Goal: Task Accomplishment & Management: Manage account settings

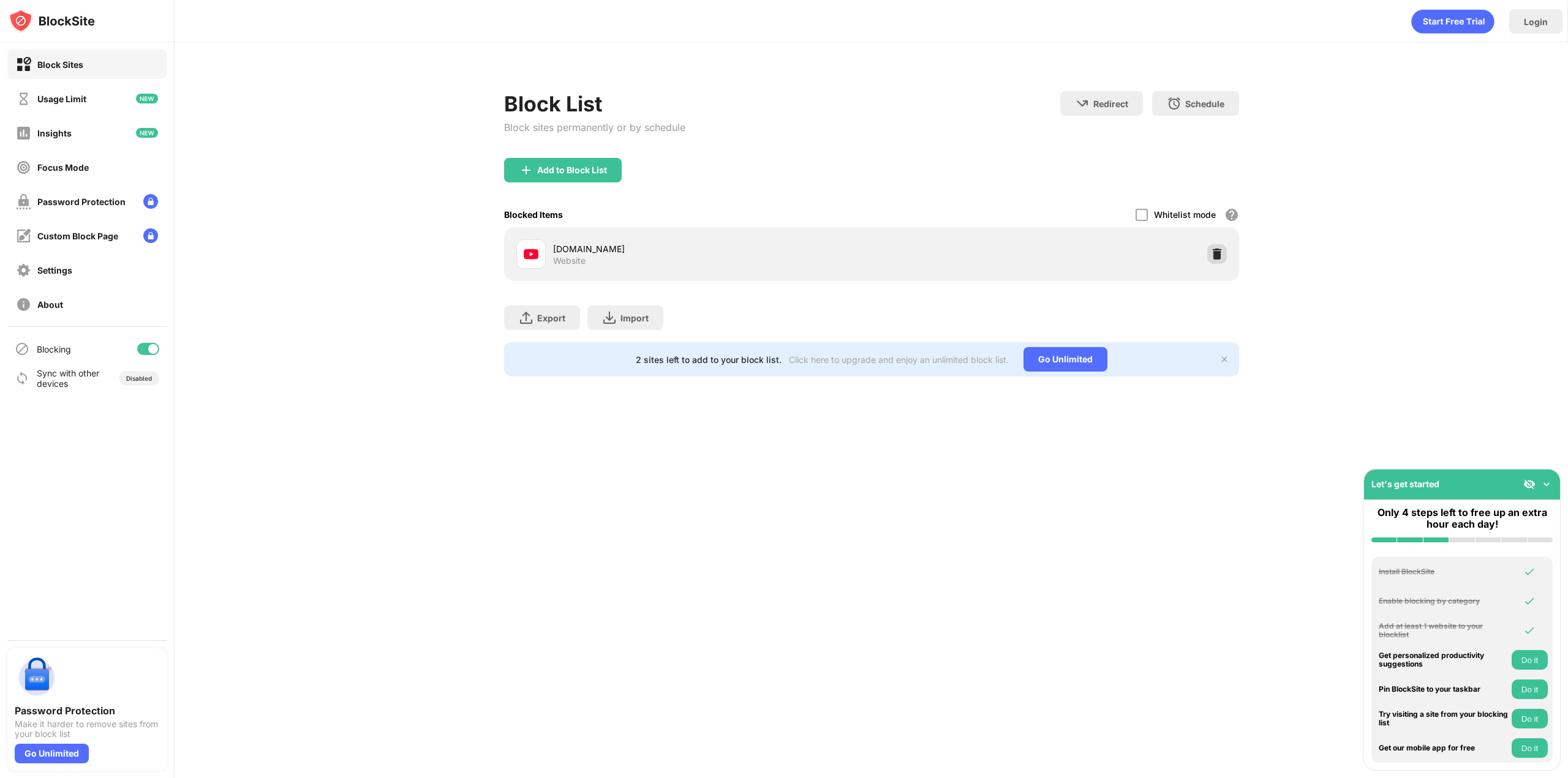
click at [1218, 253] on img at bounding box center [1218, 254] width 13 height 13
